Goal: Task Accomplishment & Management: Manage account settings

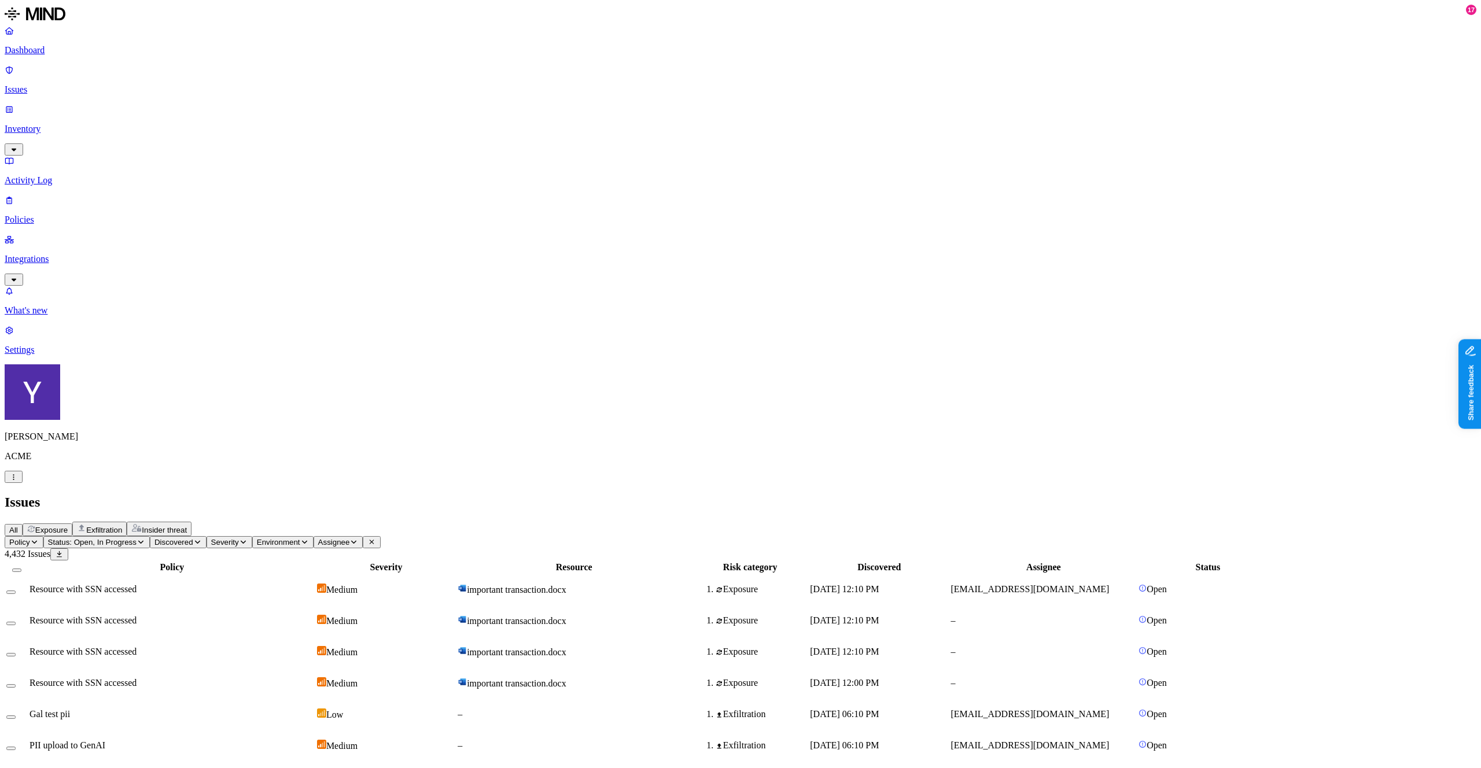
click at [350, 538] on span "Assignee" at bounding box center [334, 542] width 32 height 9
type input "hod"
click at [508, 131] on div "[EMAIL_ADDRESS][DOMAIN_NAME]" at bounding box center [537, 131] width 113 height 21
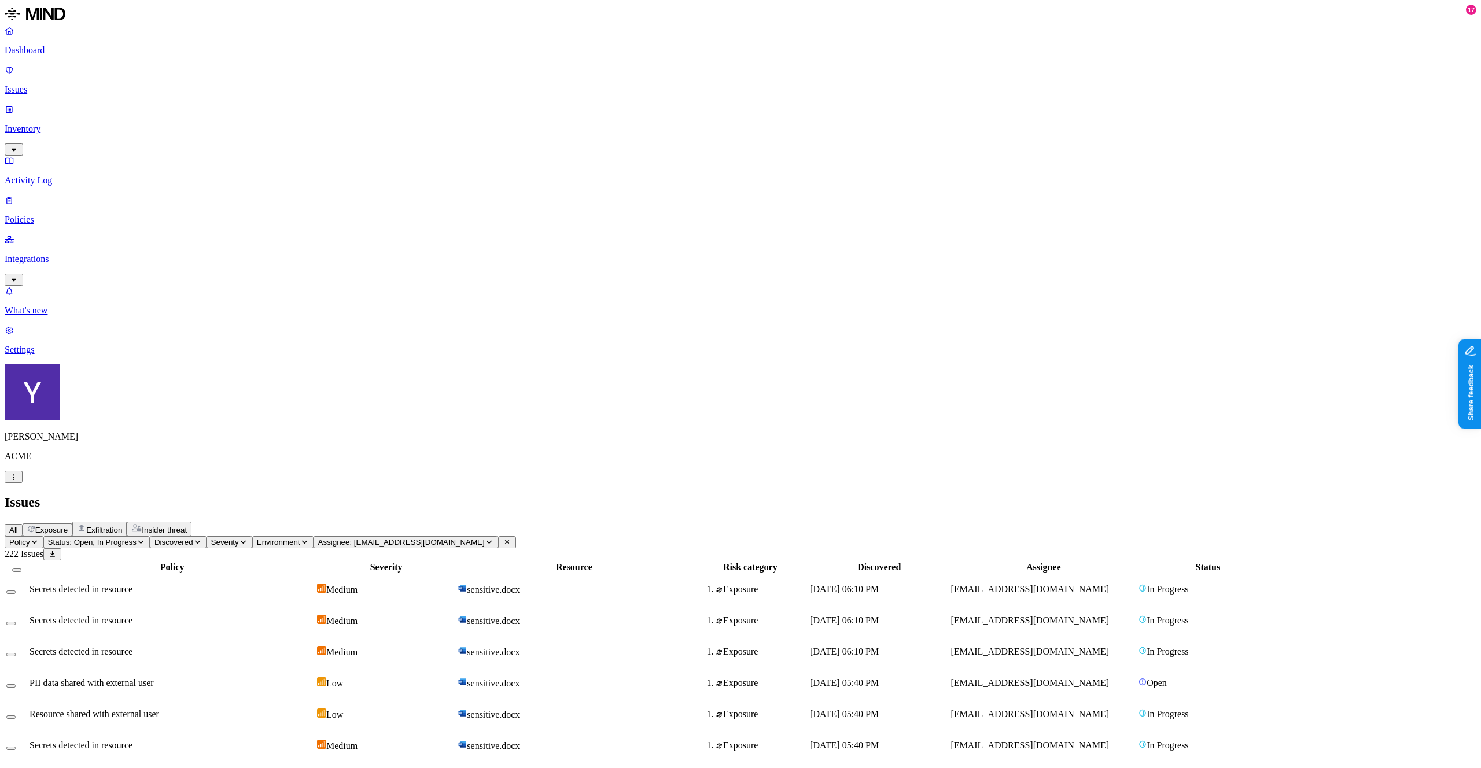
click at [315, 740] on div "Secrets detected in resource" at bounding box center [171, 745] width 285 height 10
